Goal: Information Seeking & Learning: Compare options

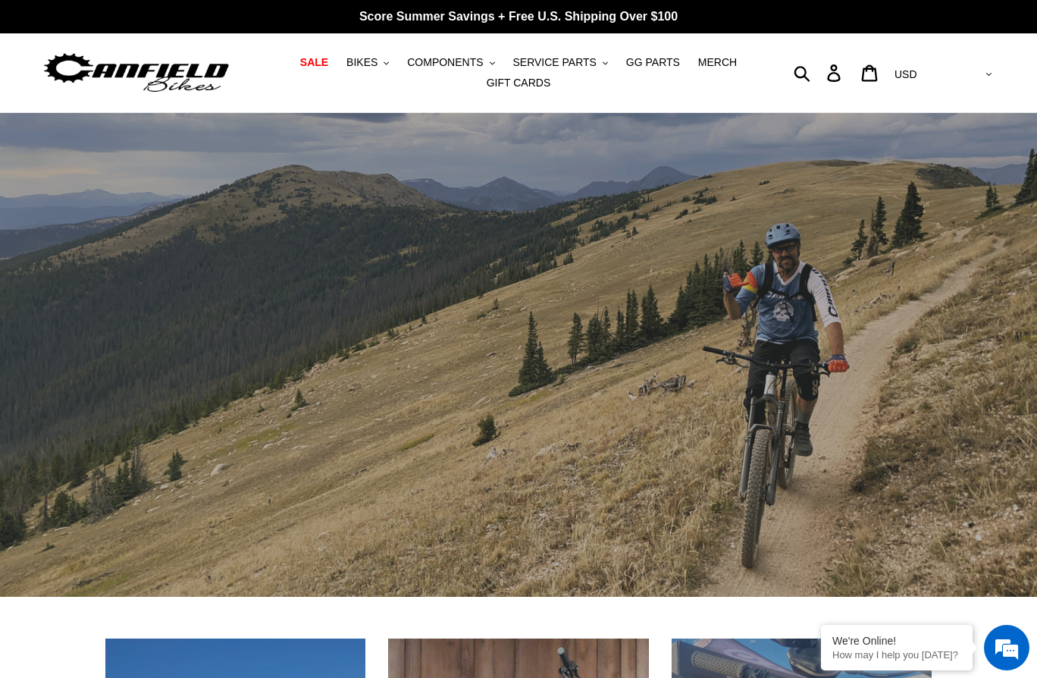
click at [481, 64] on span "COMPONENTS" at bounding box center [445, 62] width 76 height 13
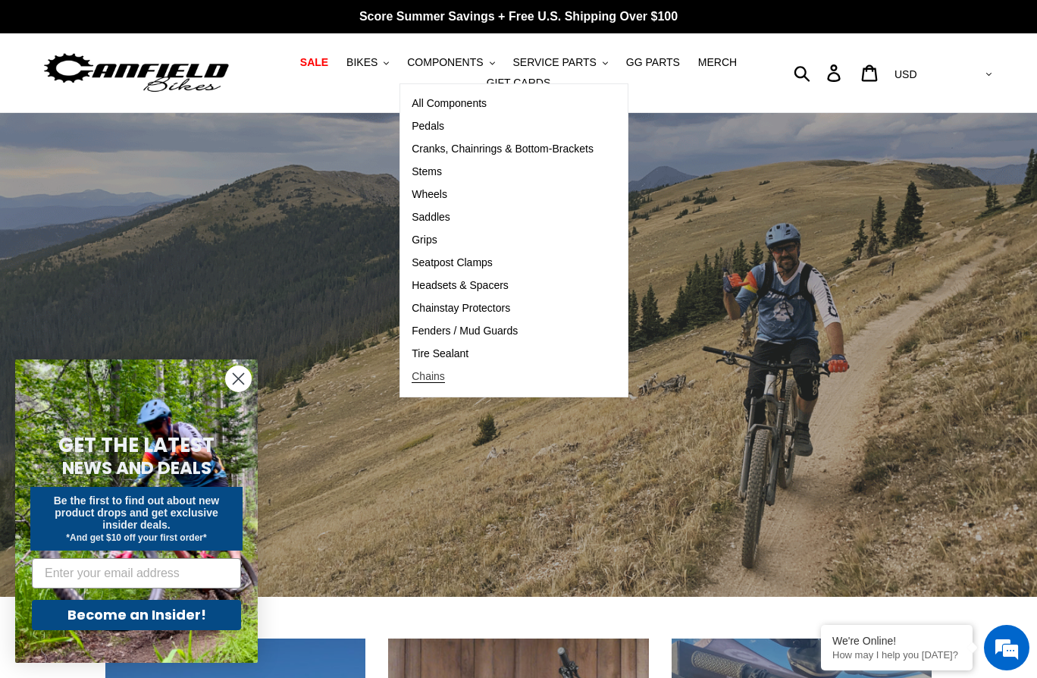
click at [439, 380] on span "Chains" at bounding box center [428, 376] width 33 height 13
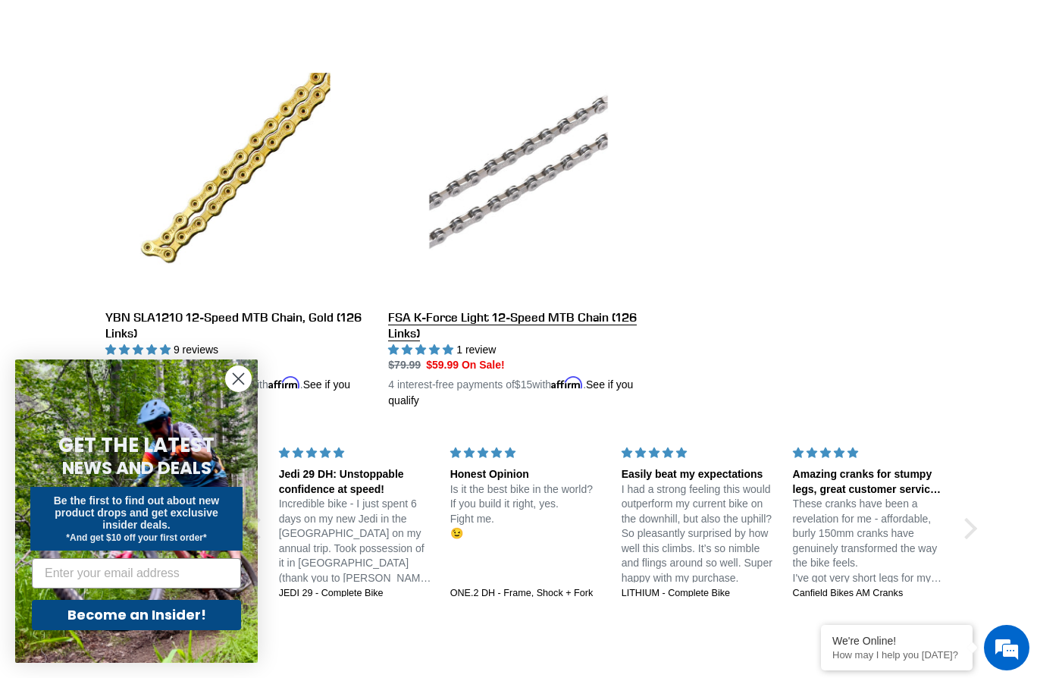
scroll to position [365, 0]
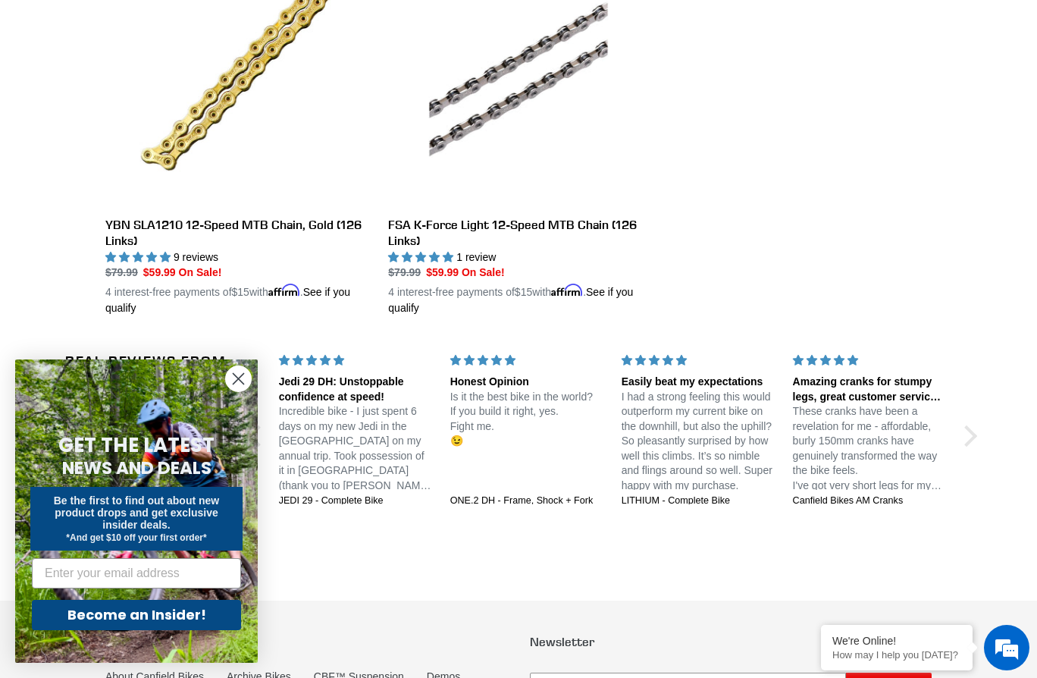
click at [247, 372] on circle "Close dialog" at bounding box center [238, 378] width 25 height 25
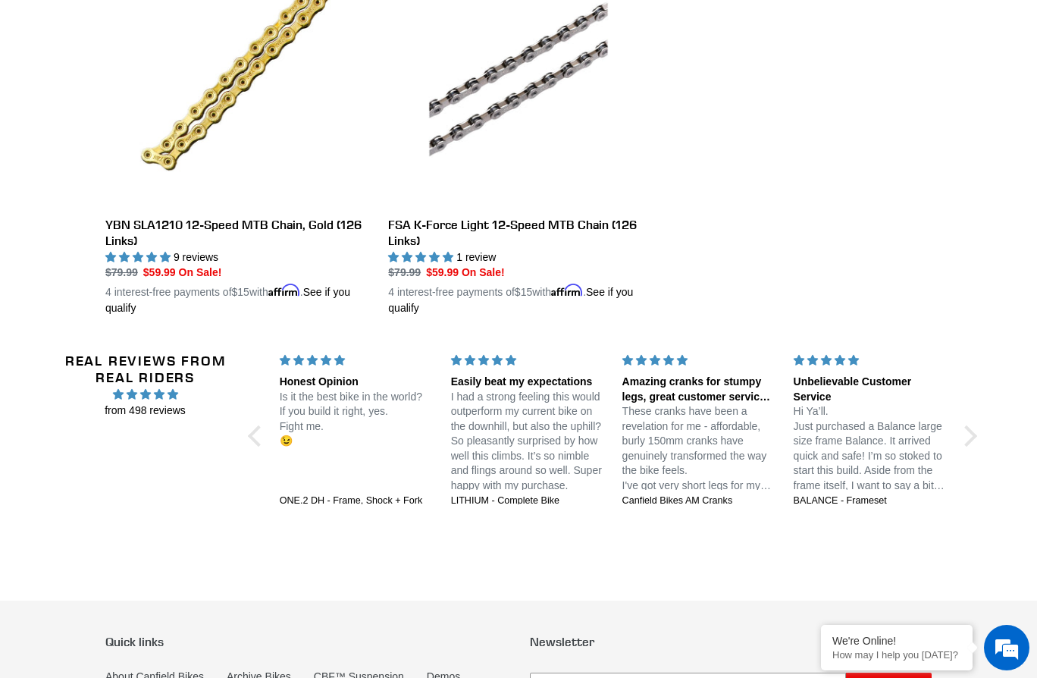
scroll to position [0, 0]
click at [316, 230] on link "YBN SLA1210 12-Speed MTB Chain, Gold (126 Links)" at bounding box center [235, 130] width 260 height 371
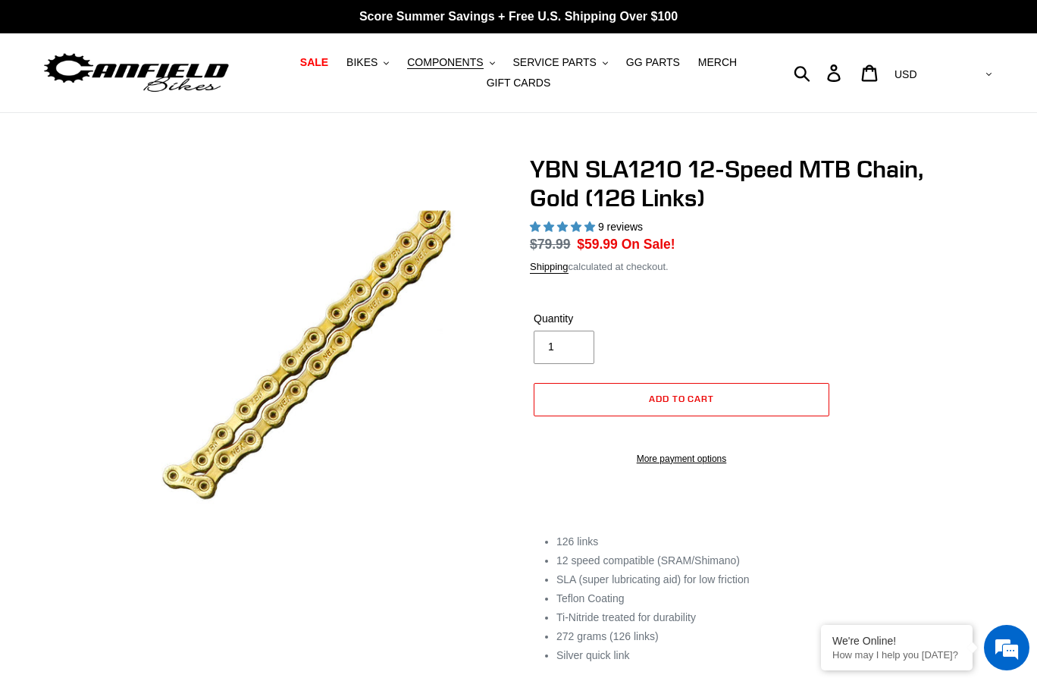
select select "highest-rating"
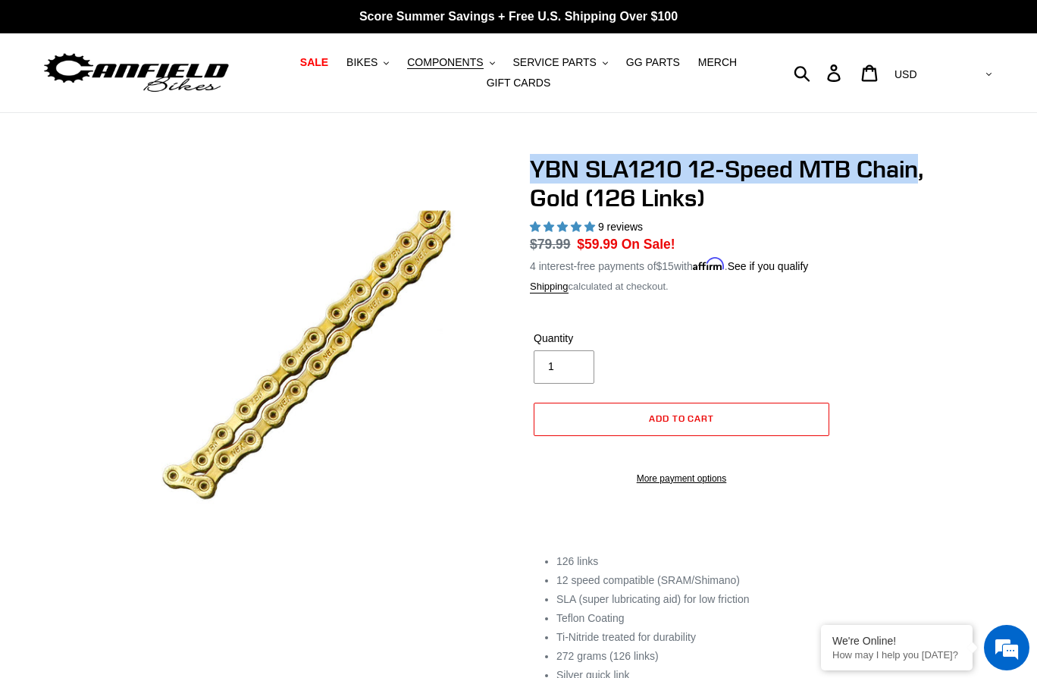
drag, startPoint x: 529, startPoint y: 173, endPoint x: 920, endPoint y: 173, distance: 391.1
click at [920, 173] on div "YBN SLA1210 12-Speed MTB Chain, Gold (126 Links) 9 reviews Regular price $79.99…" at bounding box center [719, 425] width 424 height 541
copy h1 "YBN SLA1210 12-Speed MTB Chain"
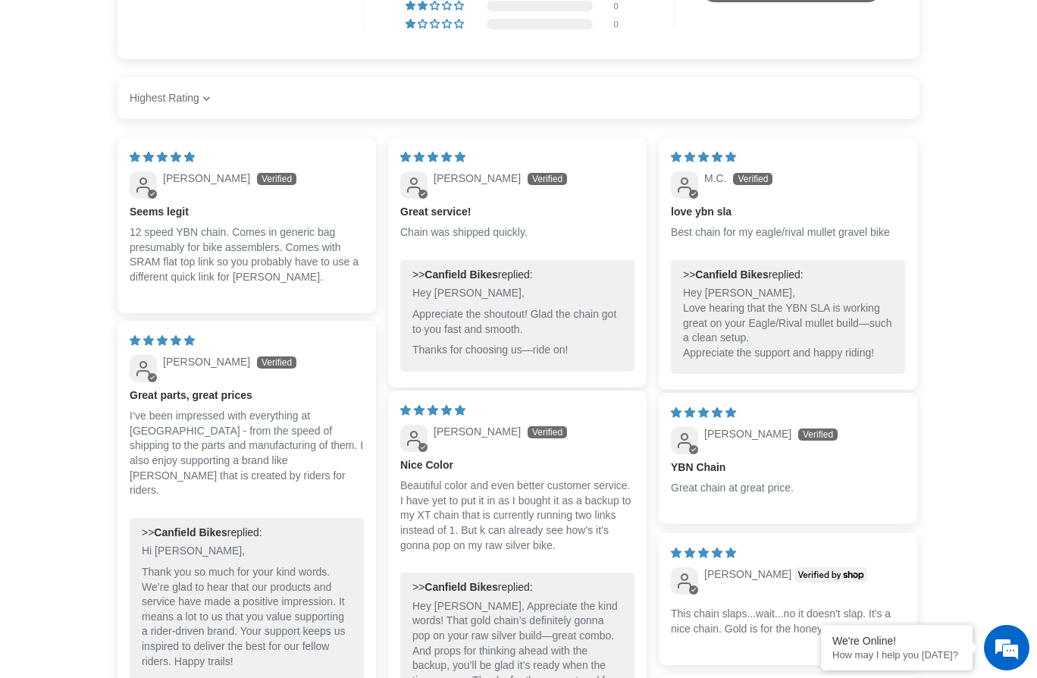
scroll to position [923, 0]
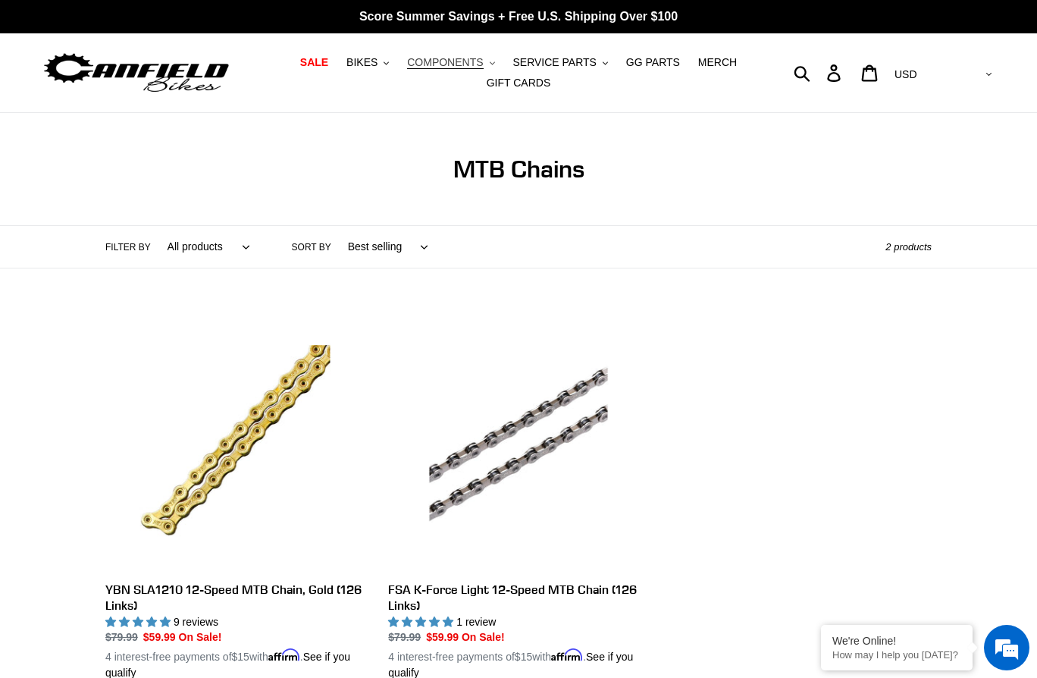
click at [428, 70] on button "COMPONENTS .cls-1{fill:#231f20}" at bounding box center [450, 62] width 102 height 20
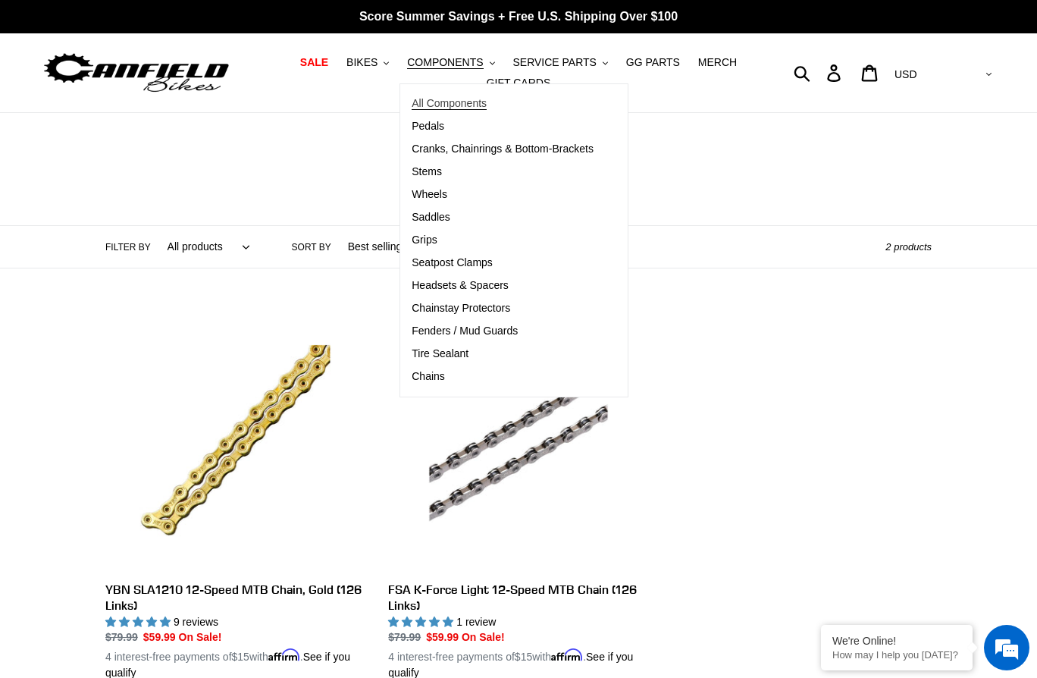
click at [438, 107] on span "All Components" at bounding box center [449, 103] width 75 height 13
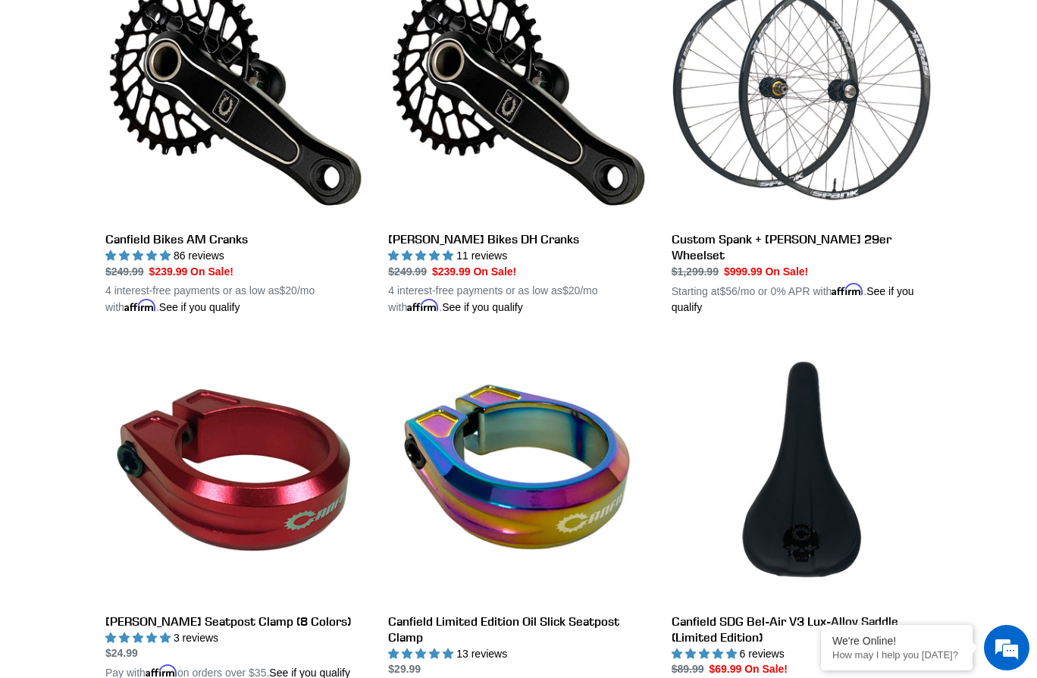
scroll to position [939, 0]
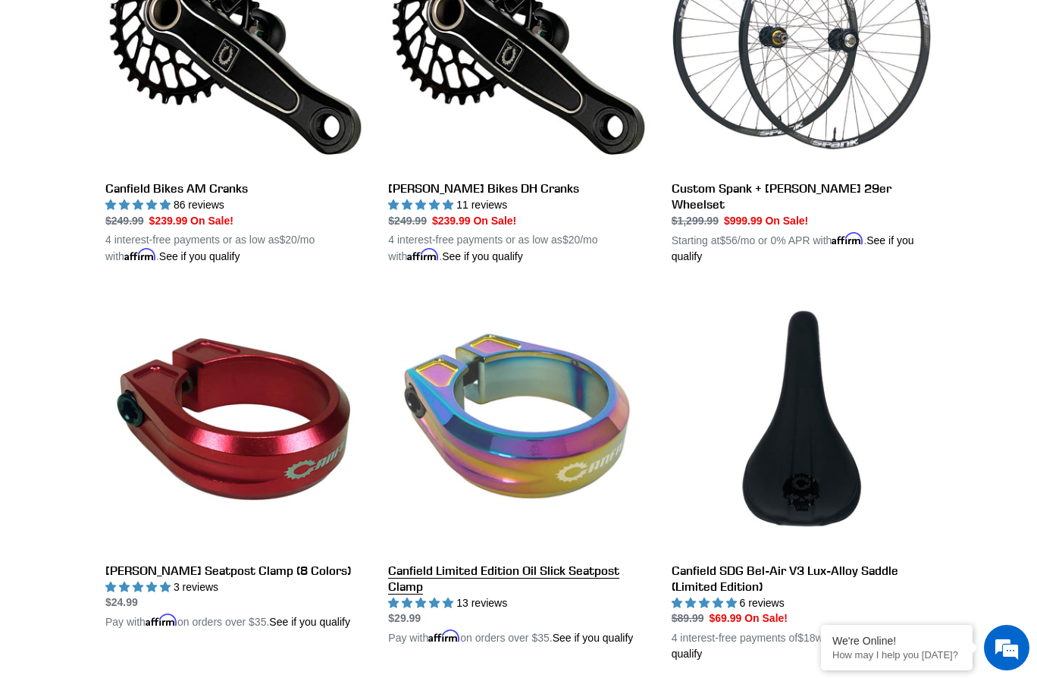
click at [551, 360] on link "Canfield Limited Edition Oil Slick Seatpost Clamp" at bounding box center [518, 468] width 260 height 355
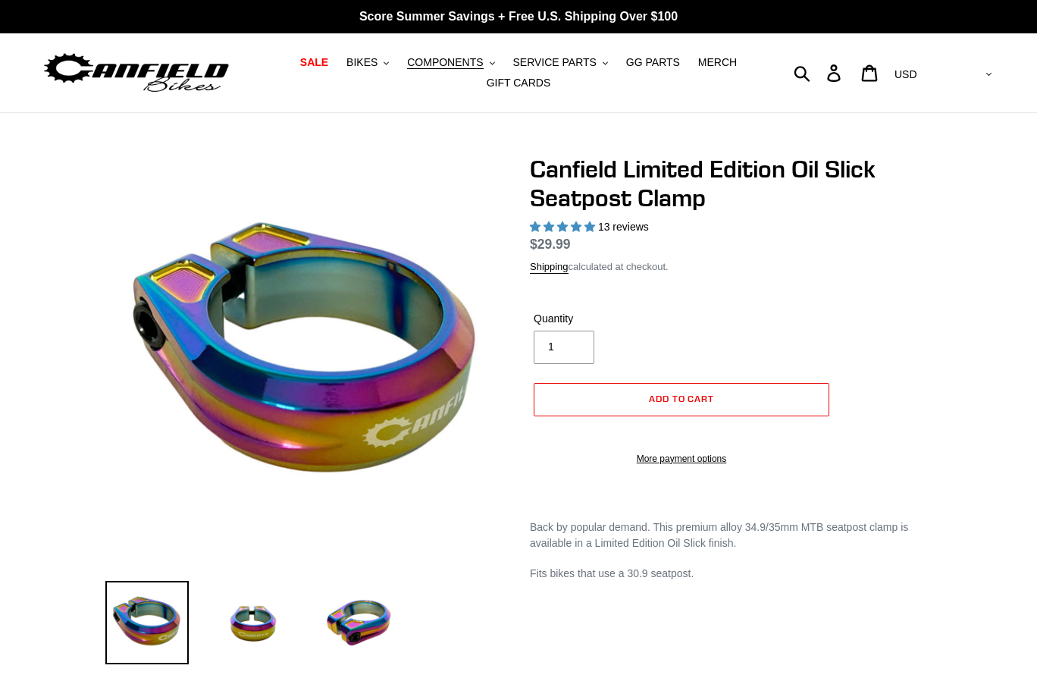
select select "highest-rating"
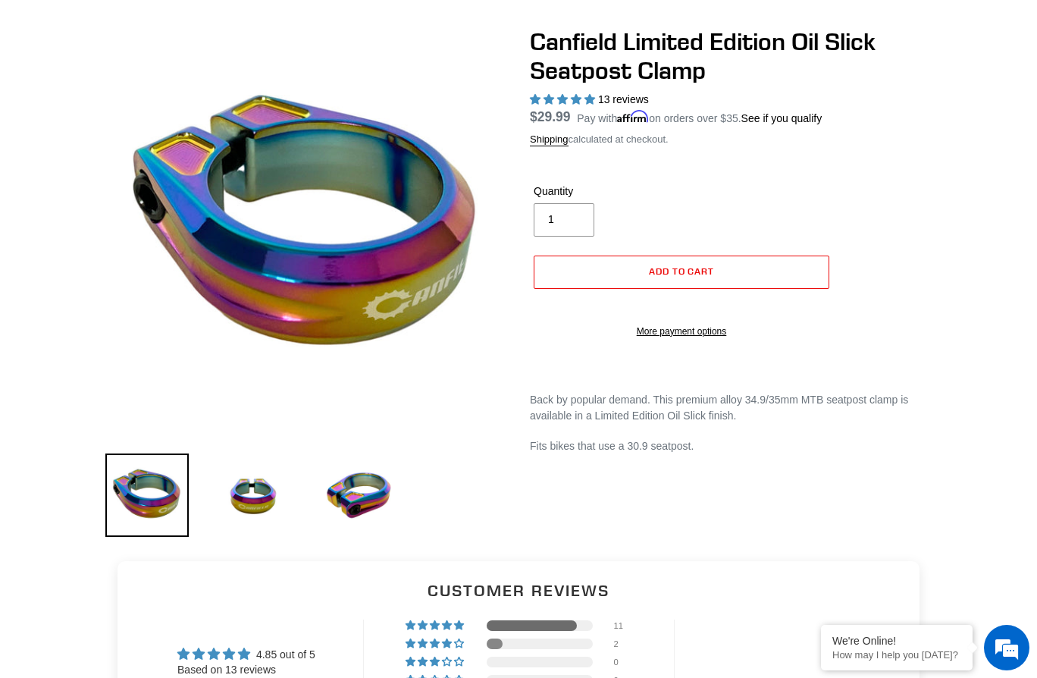
scroll to position [207, 0]
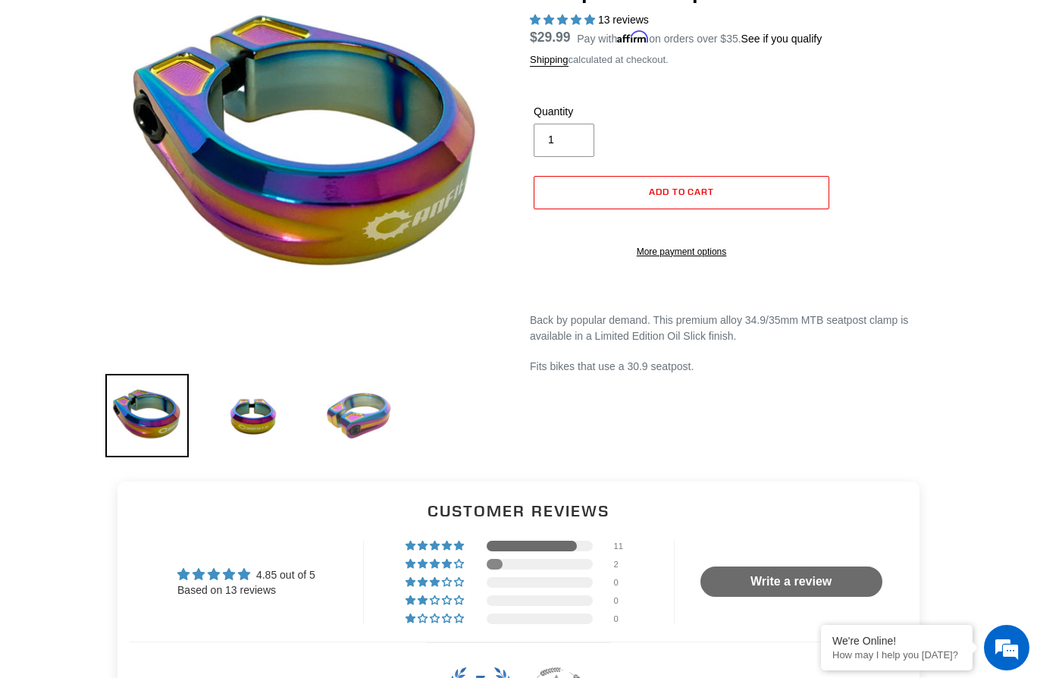
click at [354, 420] on img at bounding box center [359, 415] width 83 height 83
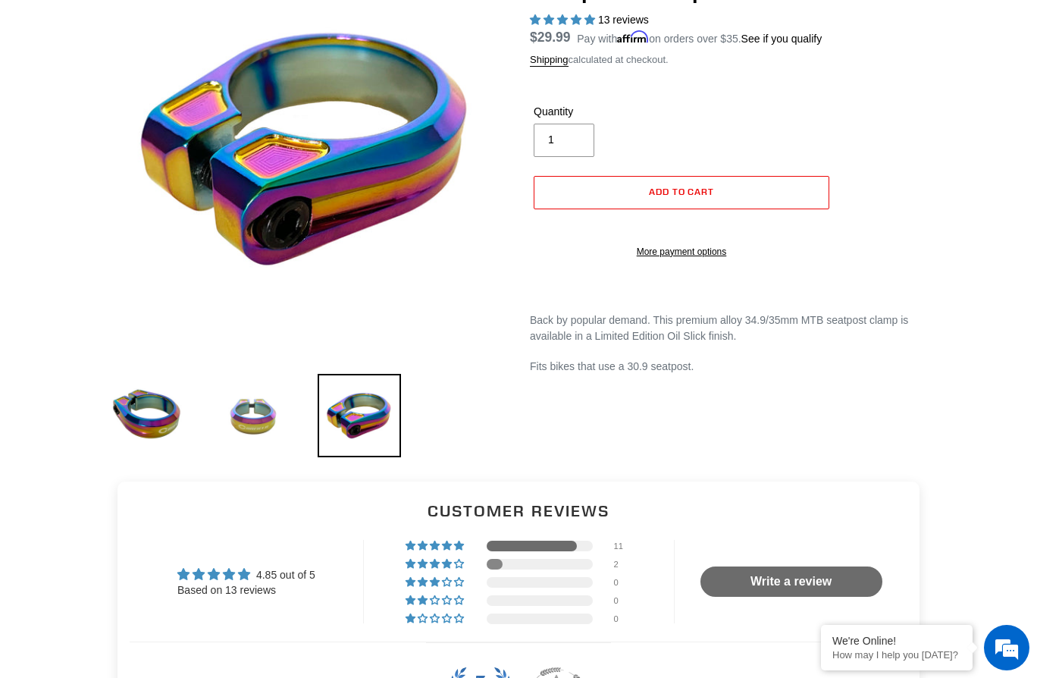
click at [231, 421] on img at bounding box center [252, 415] width 83 height 83
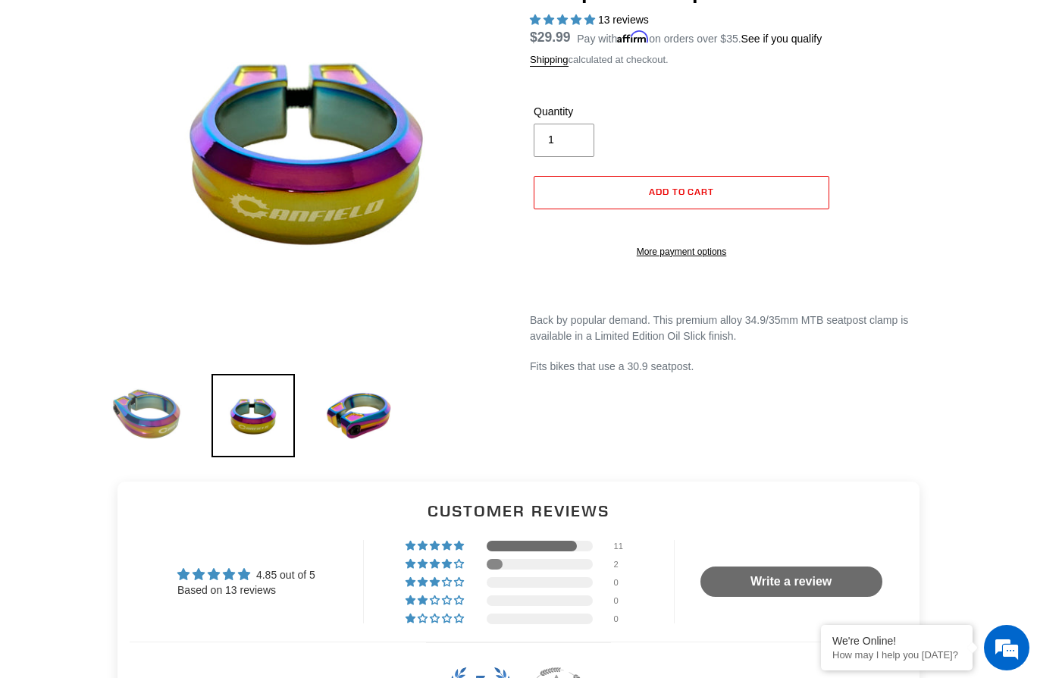
click at [145, 411] on img at bounding box center [146, 415] width 83 height 83
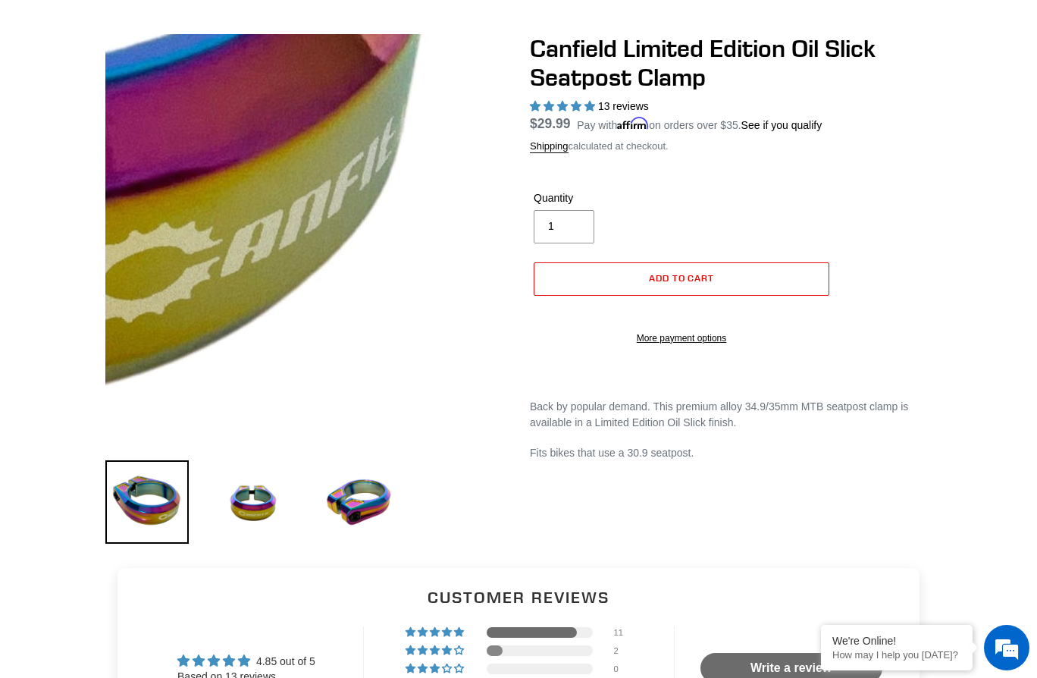
scroll to position [0, 0]
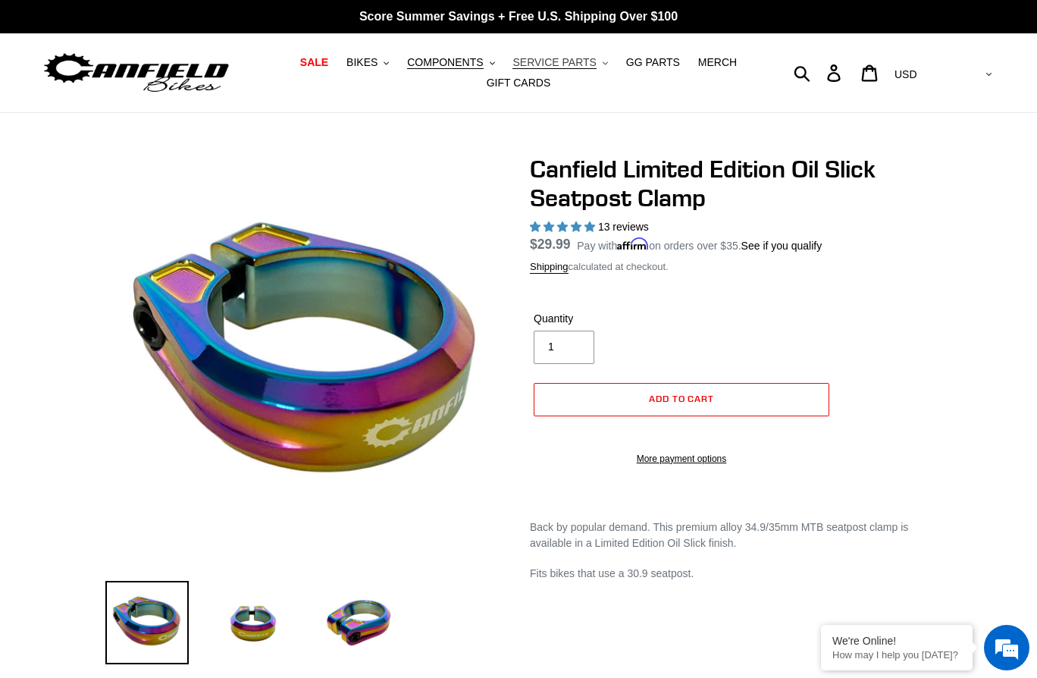
click at [550, 58] on span "SERVICE PARTS" at bounding box center [553, 62] width 83 height 13
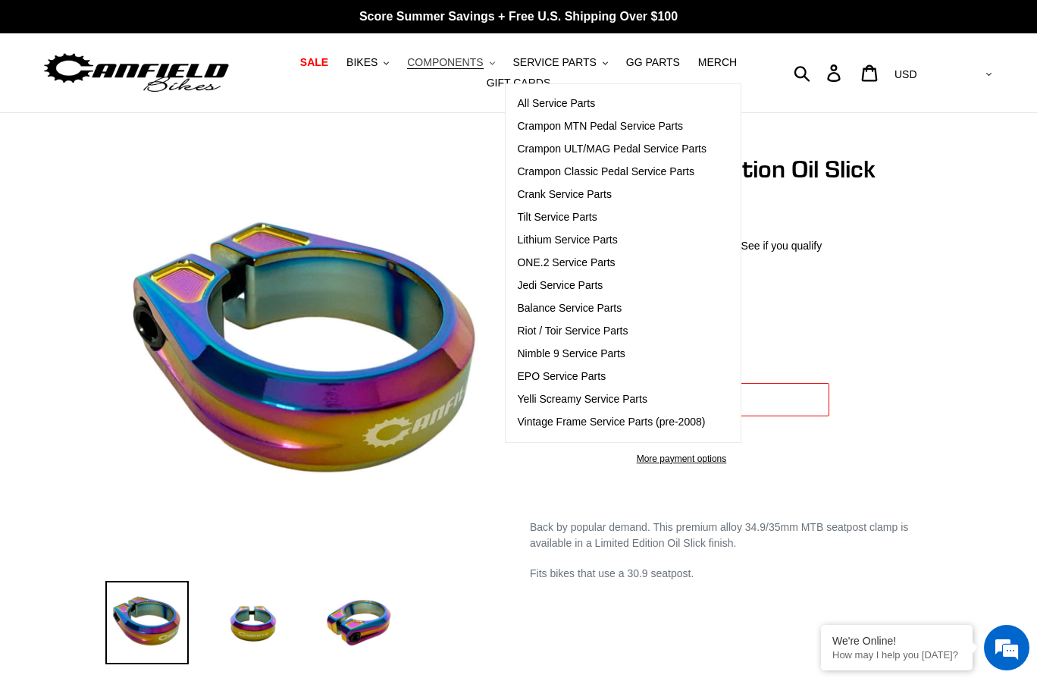
click at [437, 58] on span "COMPONENTS" at bounding box center [445, 62] width 76 height 13
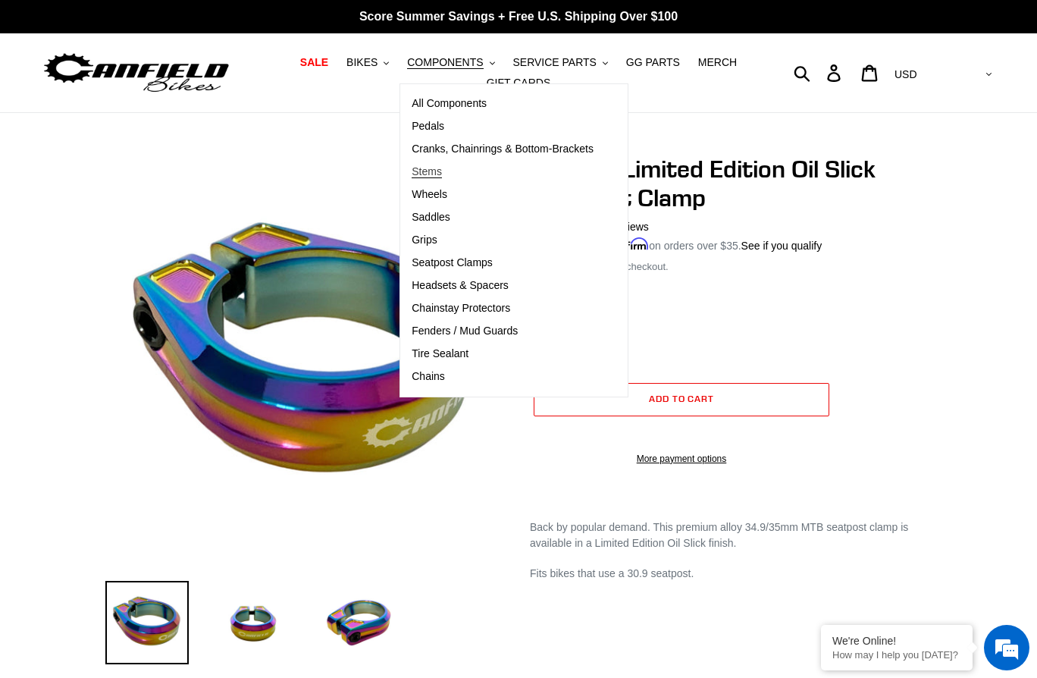
click at [431, 175] on span "Stems" at bounding box center [427, 171] width 30 height 13
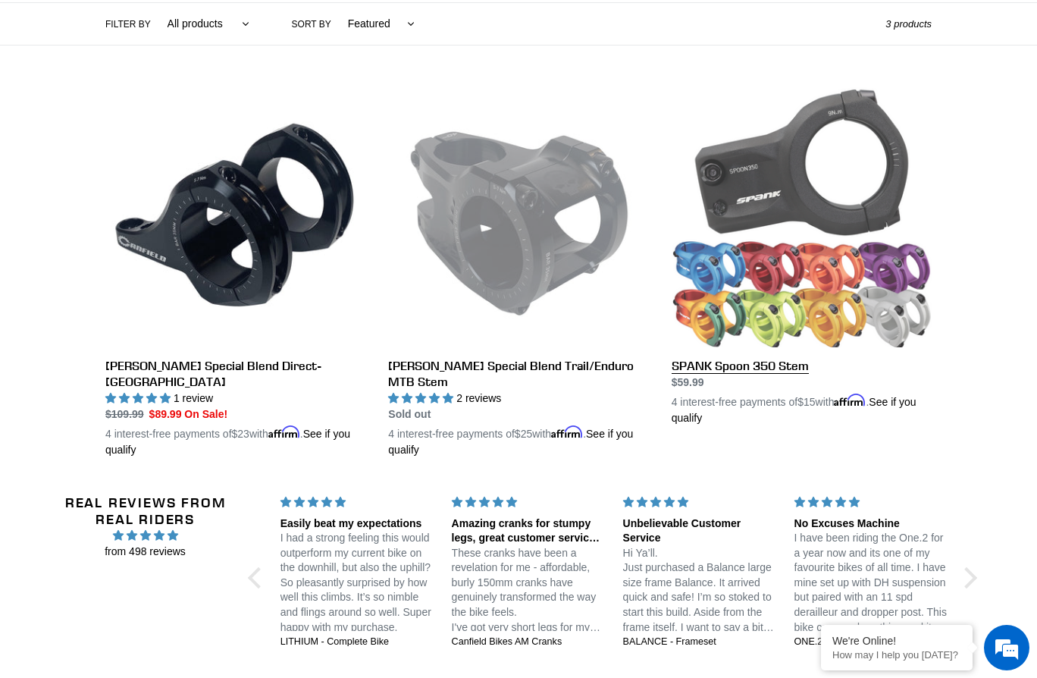
click at [806, 133] on link "SPANK Spoon 350 Stem" at bounding box center [802, 256] width 260 height 339
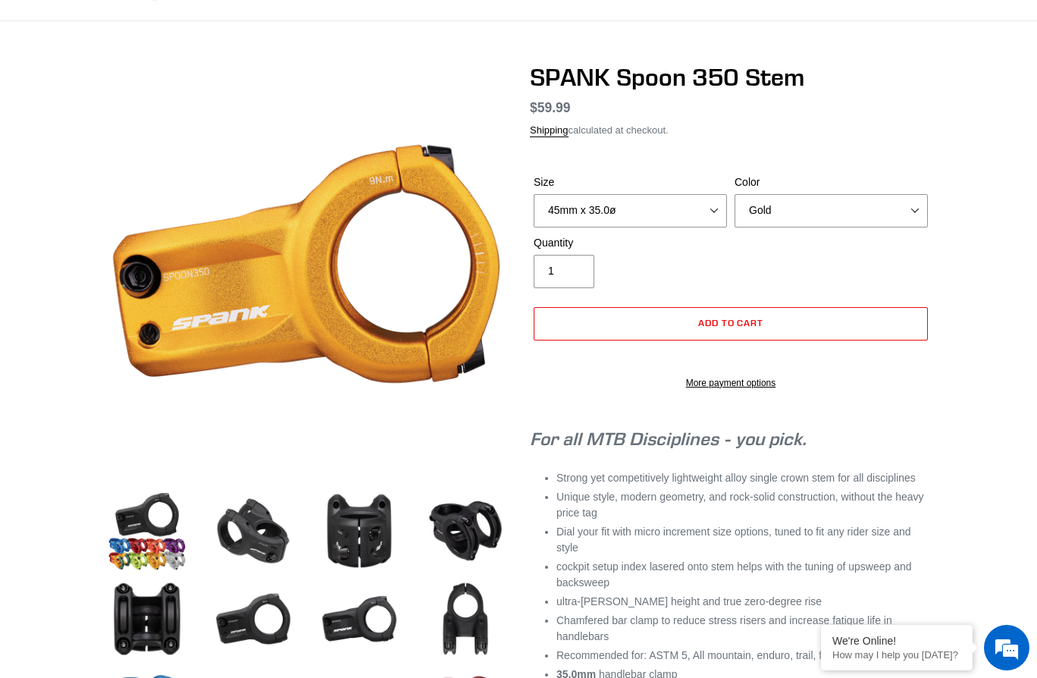
scroll to position [142, 0]
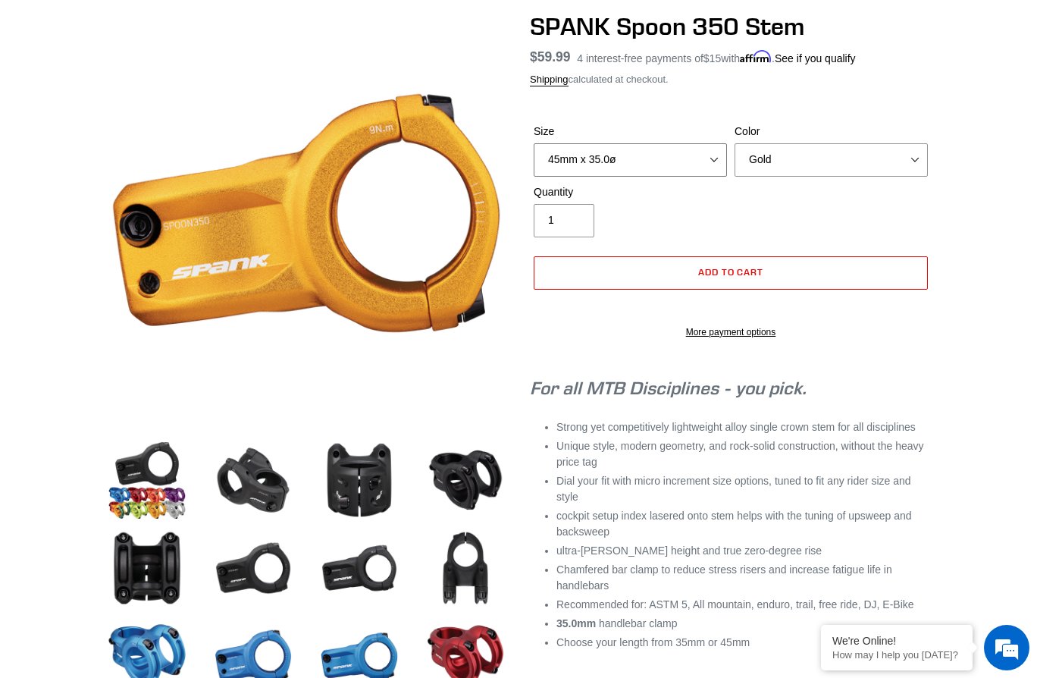
select select "35mm x 35.0ø"
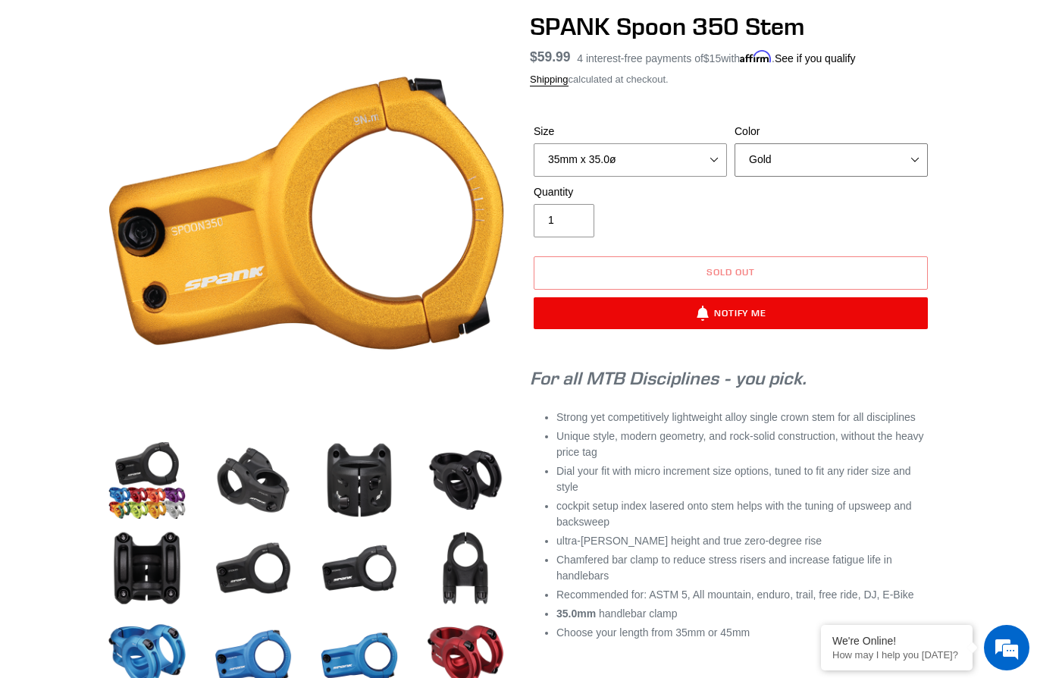
select select "Blue"
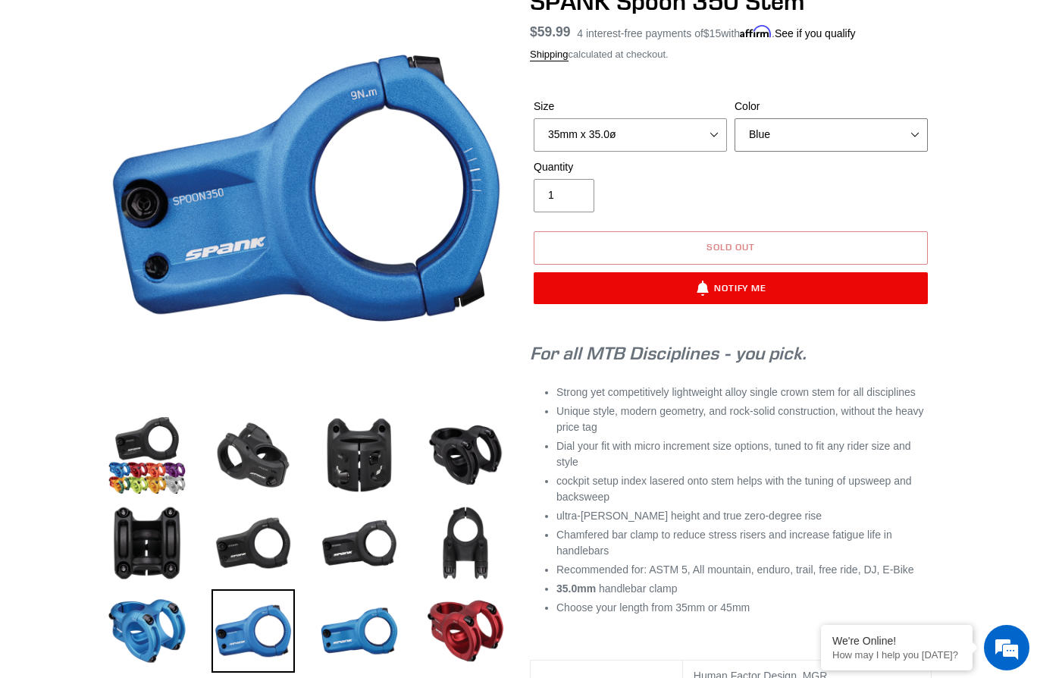
scroll to position [171, 0]
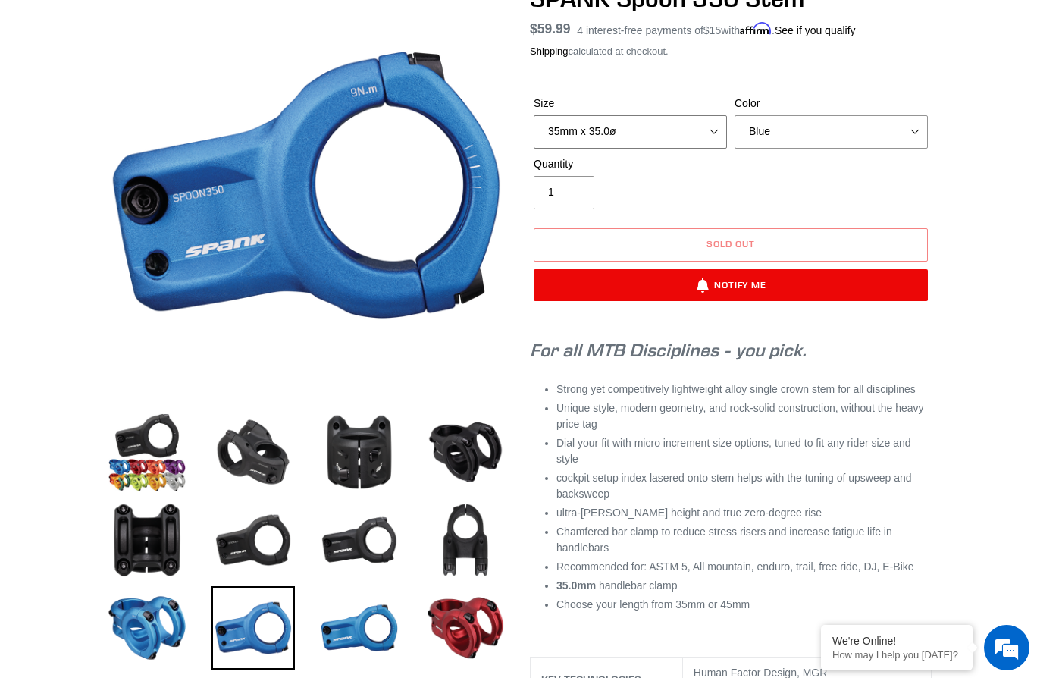
select select "45mm x 35.0ø"
